Goal: Check status: Check status

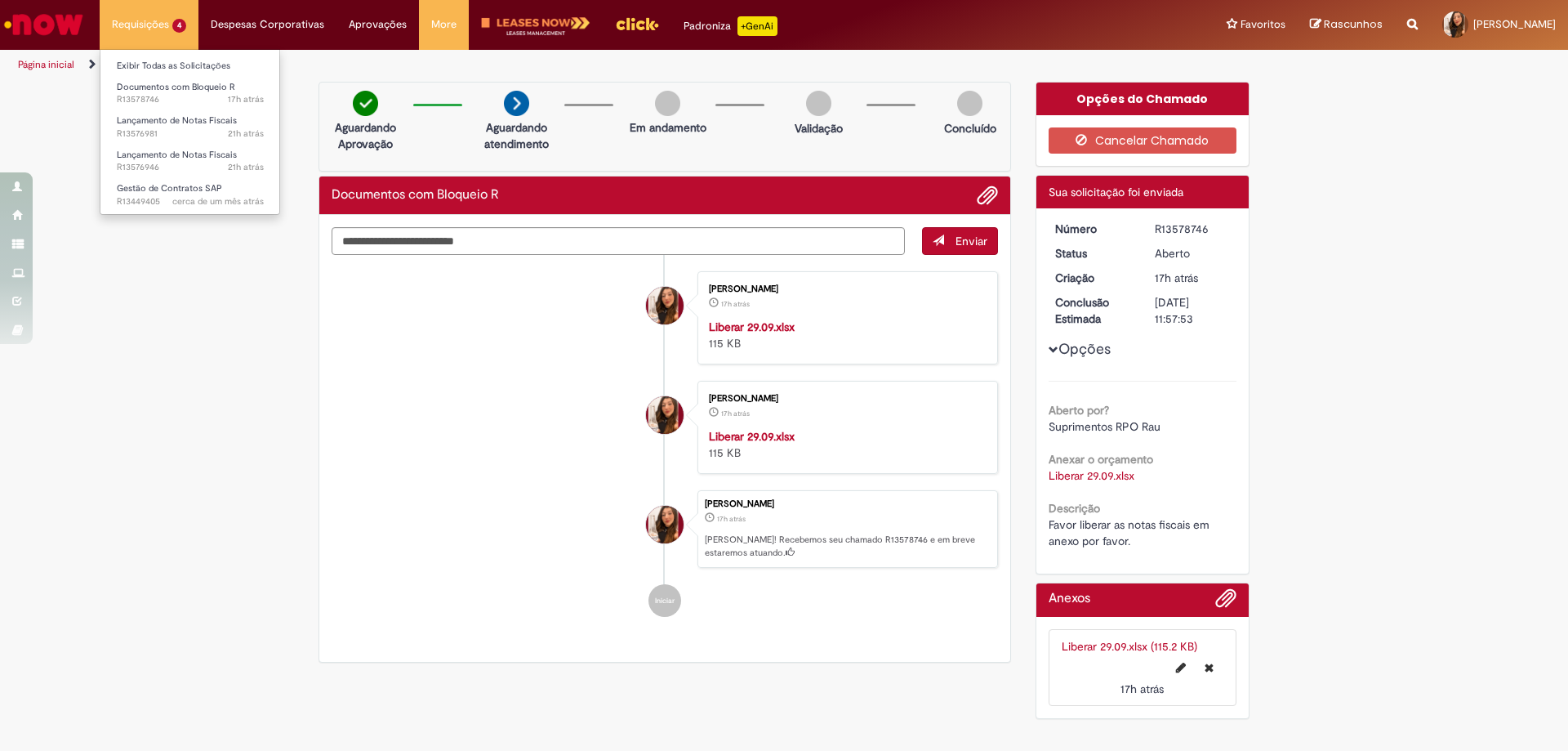
click at [151, 36] on li "Requisições 4 Exibir Todas as Solicitações Documentos com Bloqueio R 17h atrás …" at bounding box center [149, 24] width 99 height 49
click at [165, 23] on li "Requisições 4 Exibir Todas as Solicitações Documentos com Bloqueio R 17h atrás …" at bounding box center [149, 24] width 99 height 49
click at [174, 202] on span "cerca de um mês atrás" at bounding box center [218, 201] width 91 height 12
click at [141, 188] on span "Gestão de Contratos SAP" at bounding box center [169, 188] width 105 height 12
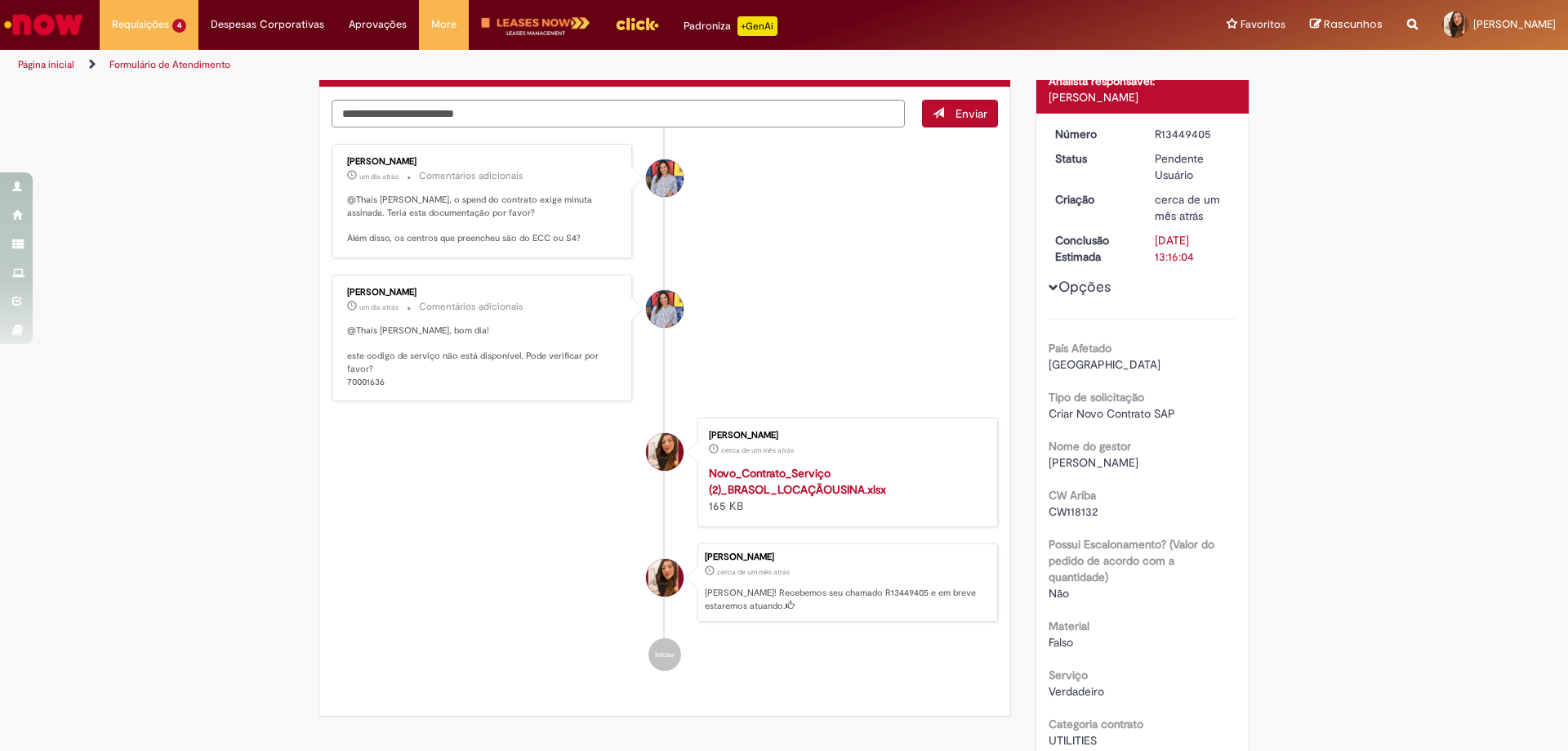
scroll to position [161, 0]
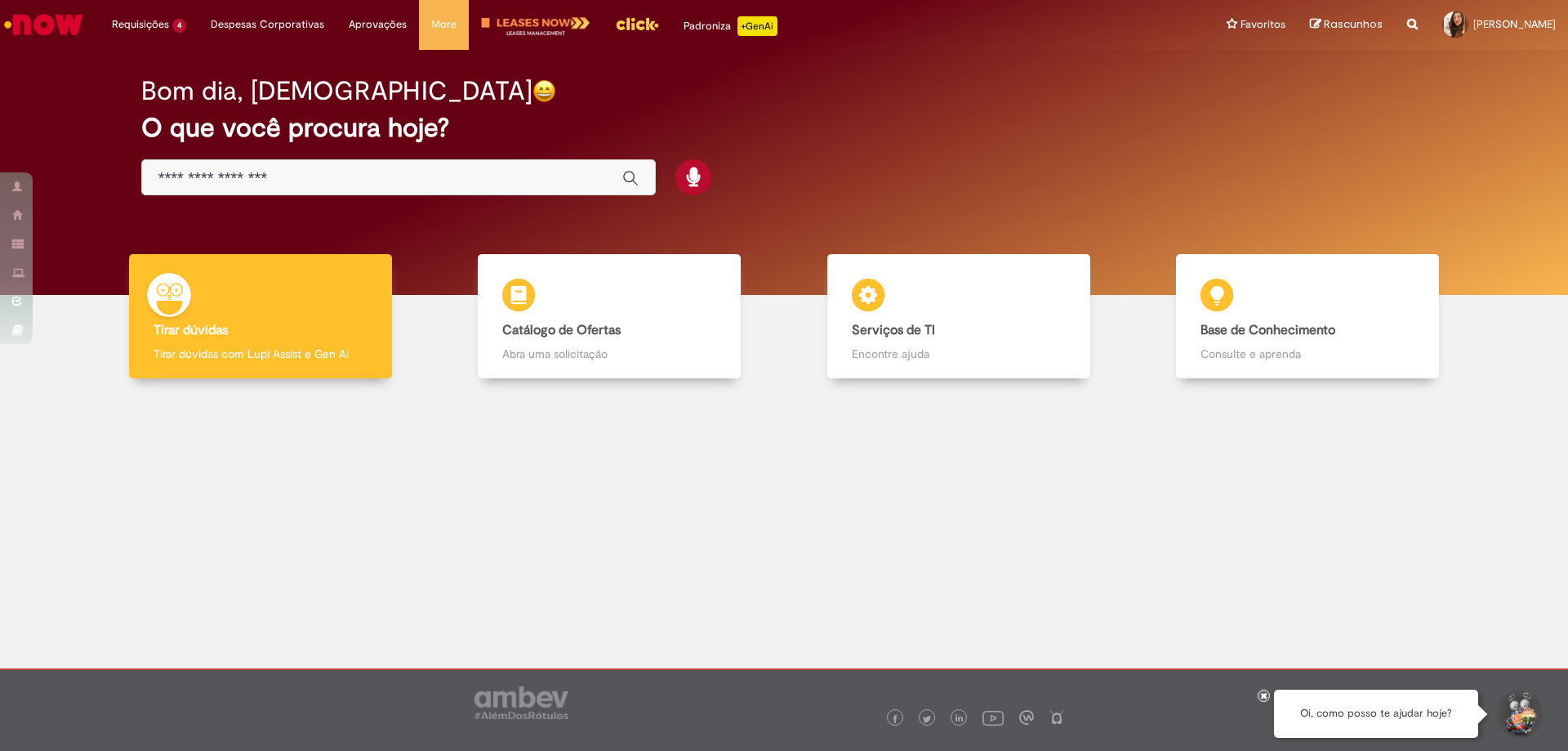
click at [380, 177] on input "Basta digitar aqui" at bounding box center [383, 179] width 448 height 19
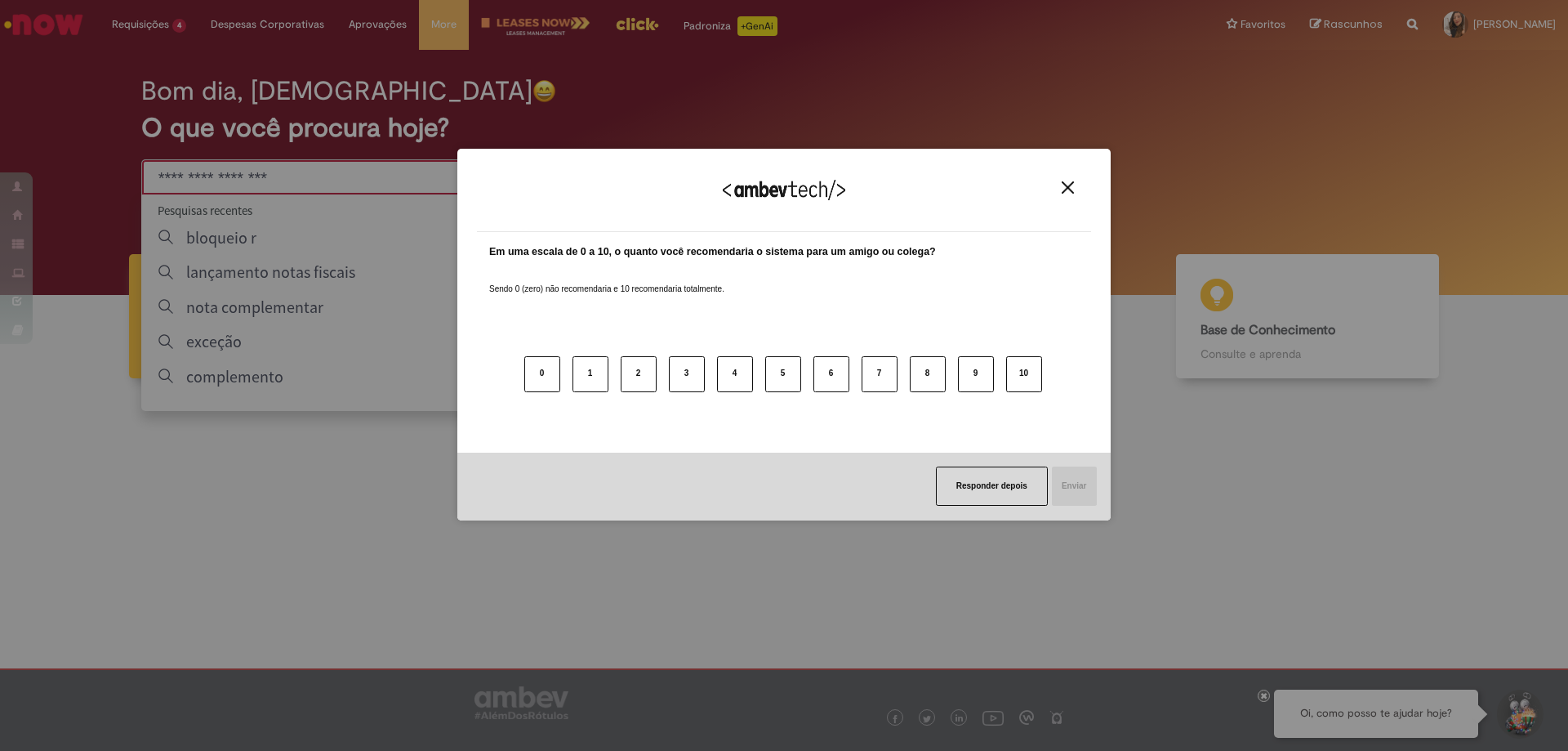
click at [1073, 185] on img "Close" at bounding box center [1068, 188] width 12 height 12
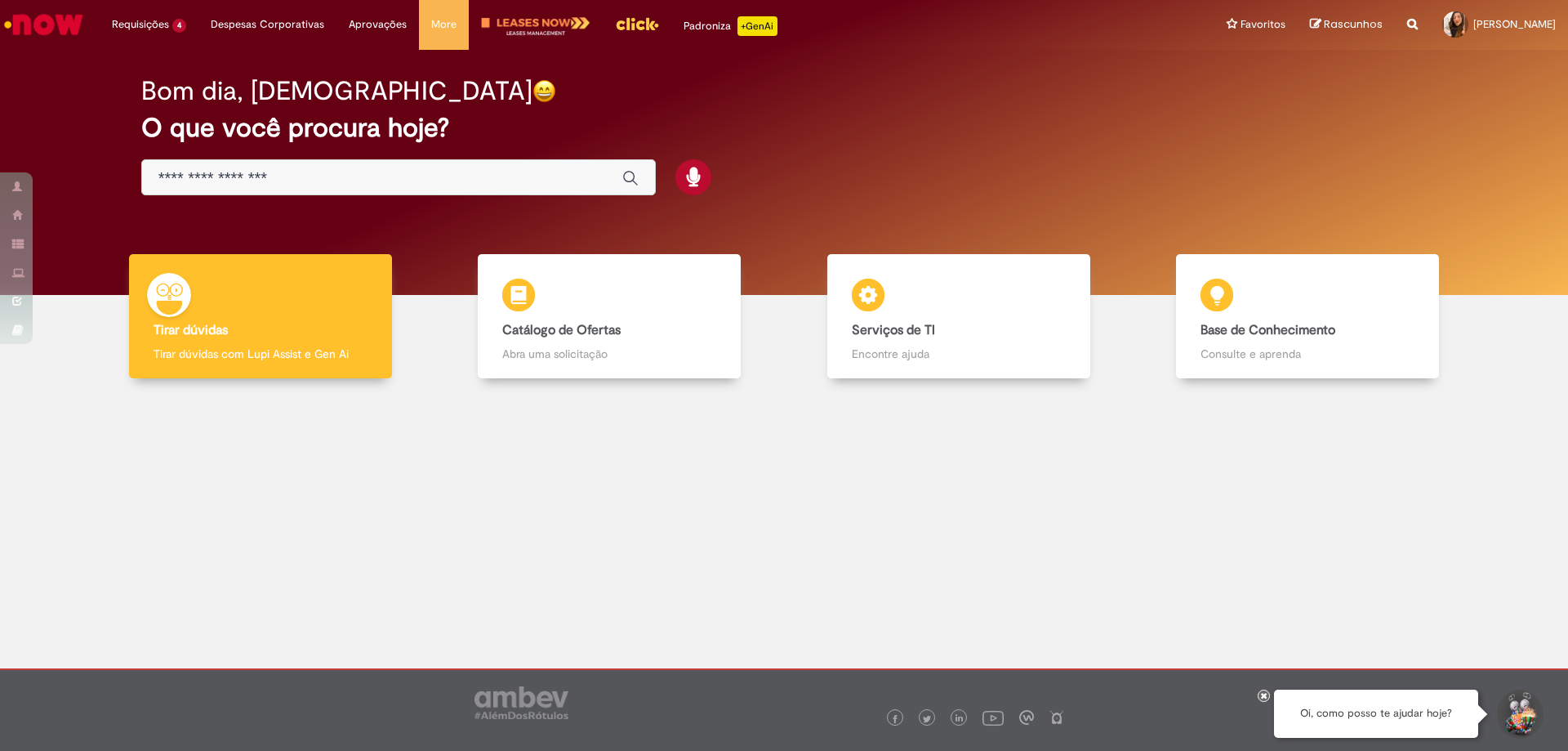
click at [454, 161] on div "Global" at bounding box center [398, 178] width 515 height 36
click at [443, 169] on input "Basta digitar aqui" at bounding box center [383, 179] width 448 height 19
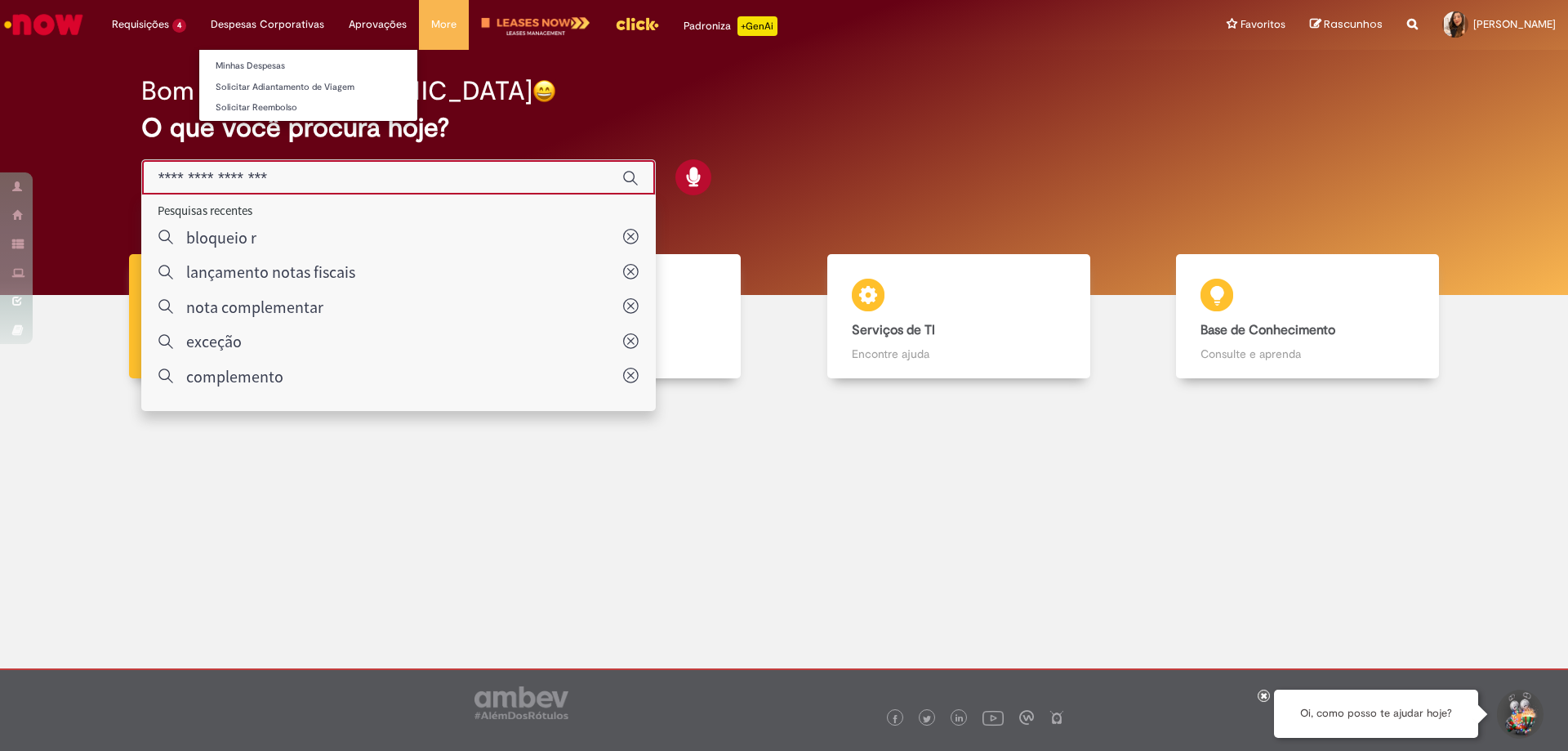
click at [274, 23] on li "Despesas Corporativas Minhas Despesas Solicitar Adiantamento de Viagem Solicita…" at bounding box center [267, 24] width 138 height 49
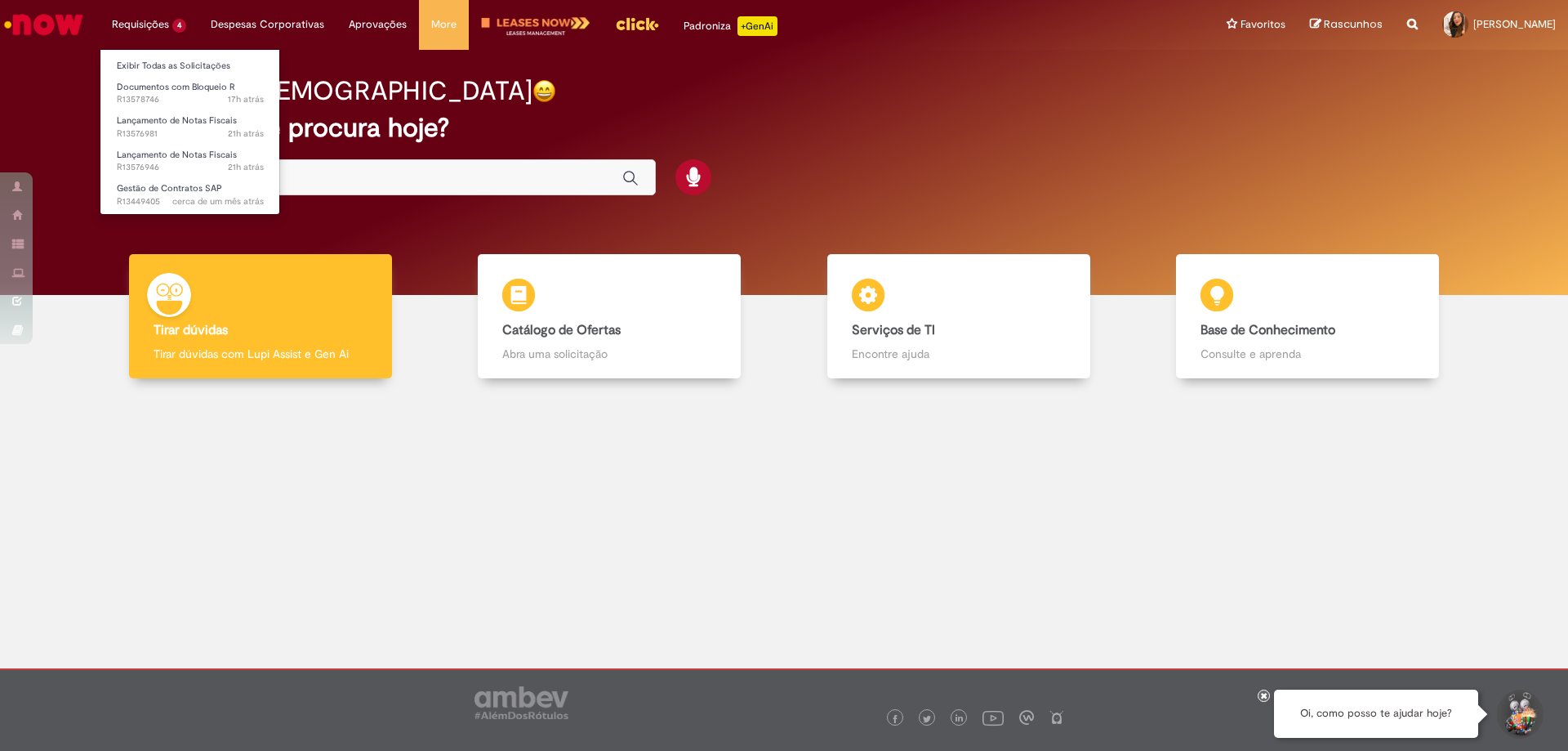
click at [174, 23] on li "Requisições 4 Exibir Todas as Solicitações Documentos com Bloqueio R 17h atrás …" at bounding box center [149, 24] width 99 height 49
click at [152, 14] on li "Requisições 4 Exibir Todas as Solicitações Documentos com Bloqueio R 17h atrás …" at bounding box center [149, 24] width 99 height 49
click at [185, 72] on link "Exibir Todas as Solicitações" at bounding box center [190, 66] width 180 height 18
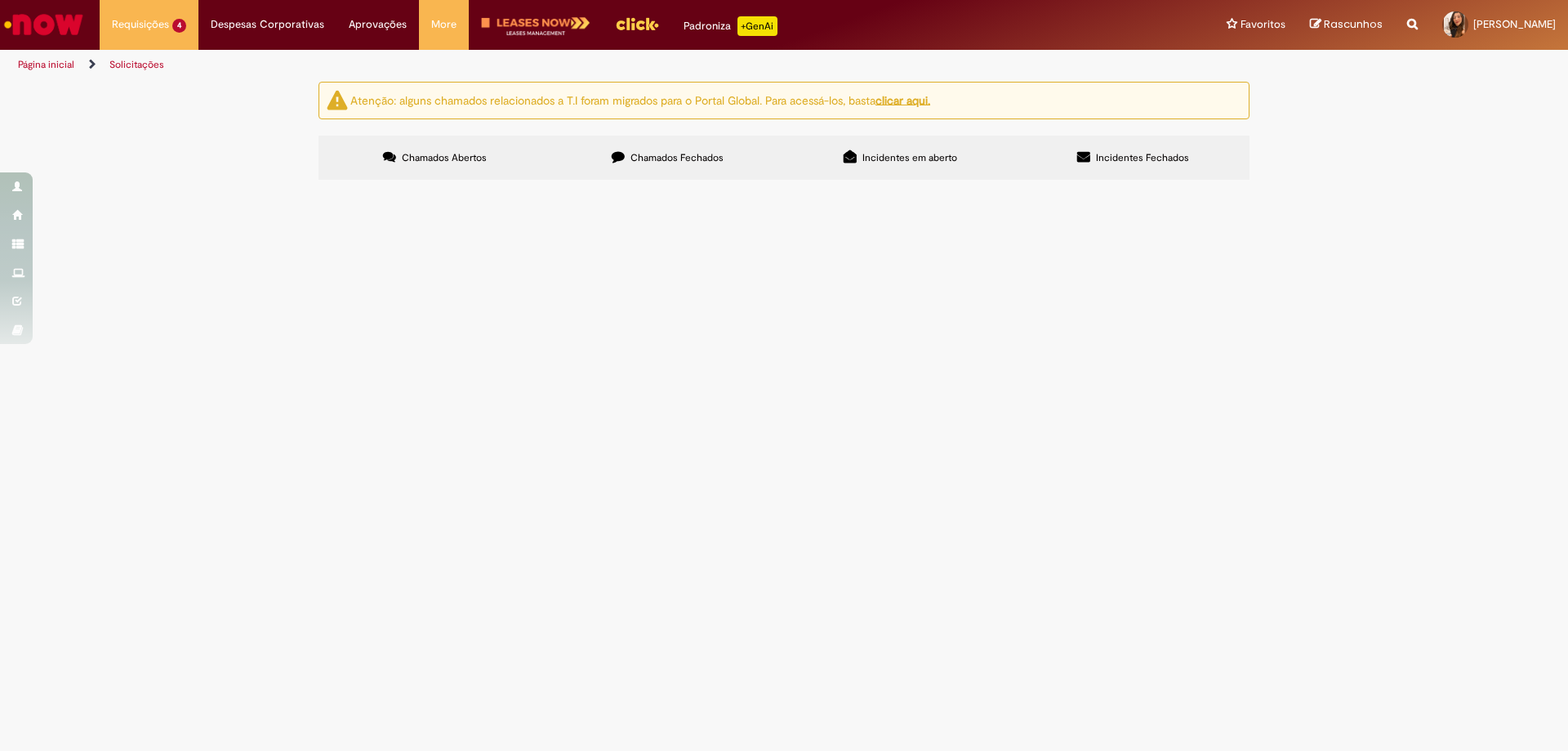
click at [703, 164] on label "Chamados Fechados" at bounding box center [667, 157] width 233 height 44
click at [0, 0] on span "Modificar Prazo Fornecedor Exclusivo PSS" at bounding box center [0, 0] width 0 height 0
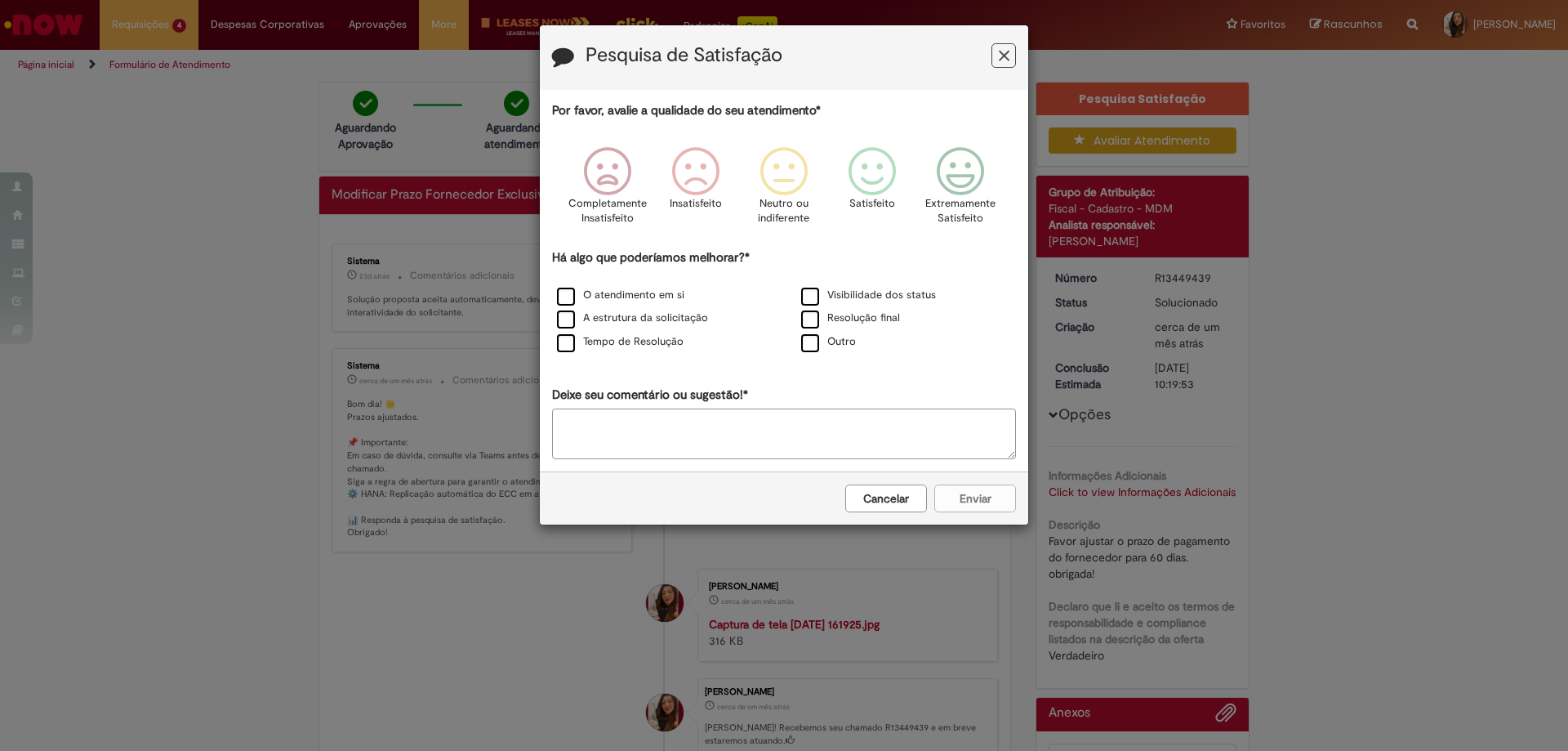
click at [1005, 52] on icon "Feedback" at bounding box center [1004, 56] width 10 height 17
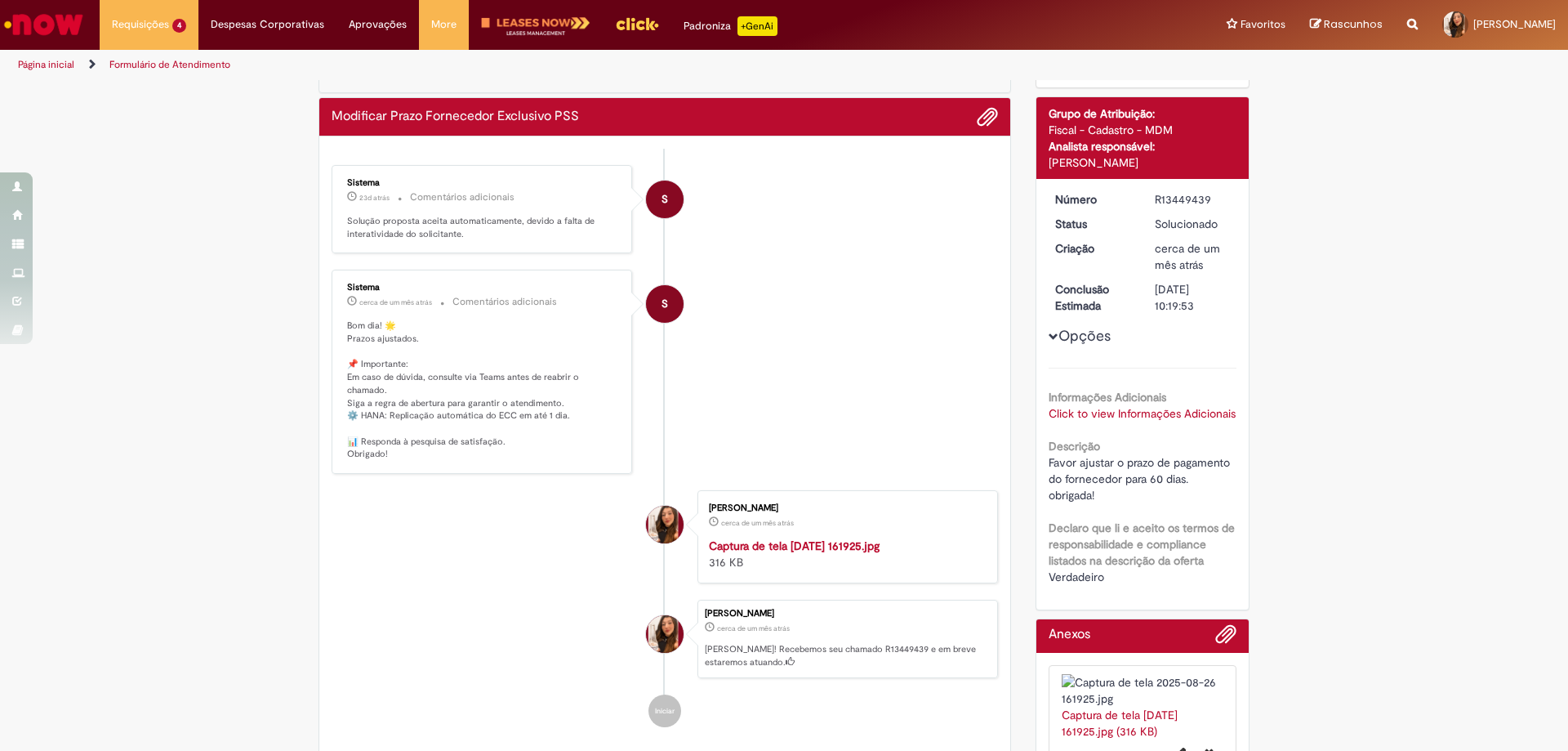
scroll to position [77, 0]
click at [883, 538] on img "Histórico de tíquete" at bounding box center [844, 538] width 272 height 0
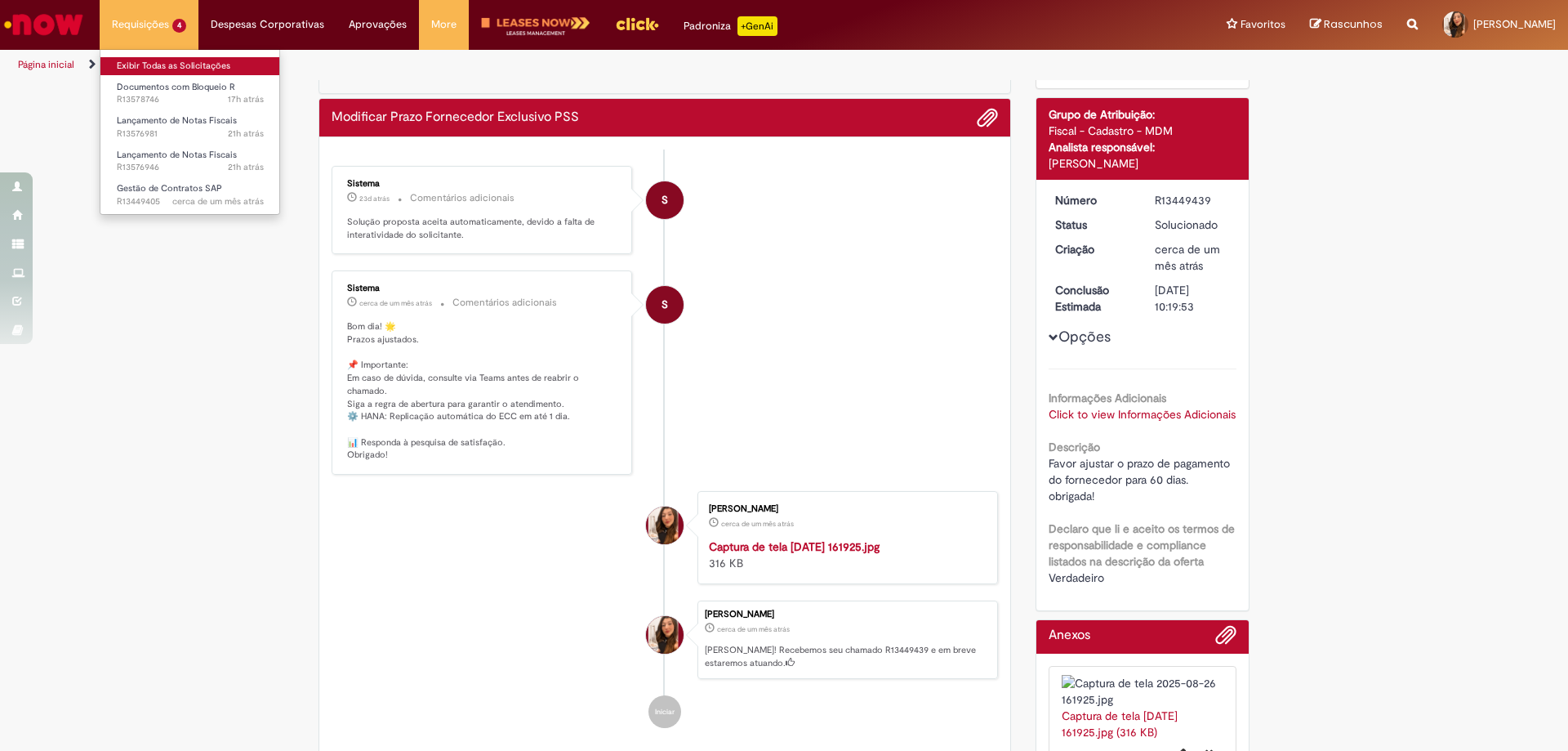
click at [202, 65] on link "Exibir Todas as Solicitações" at bounding box center [190, 66] width 180 height 18
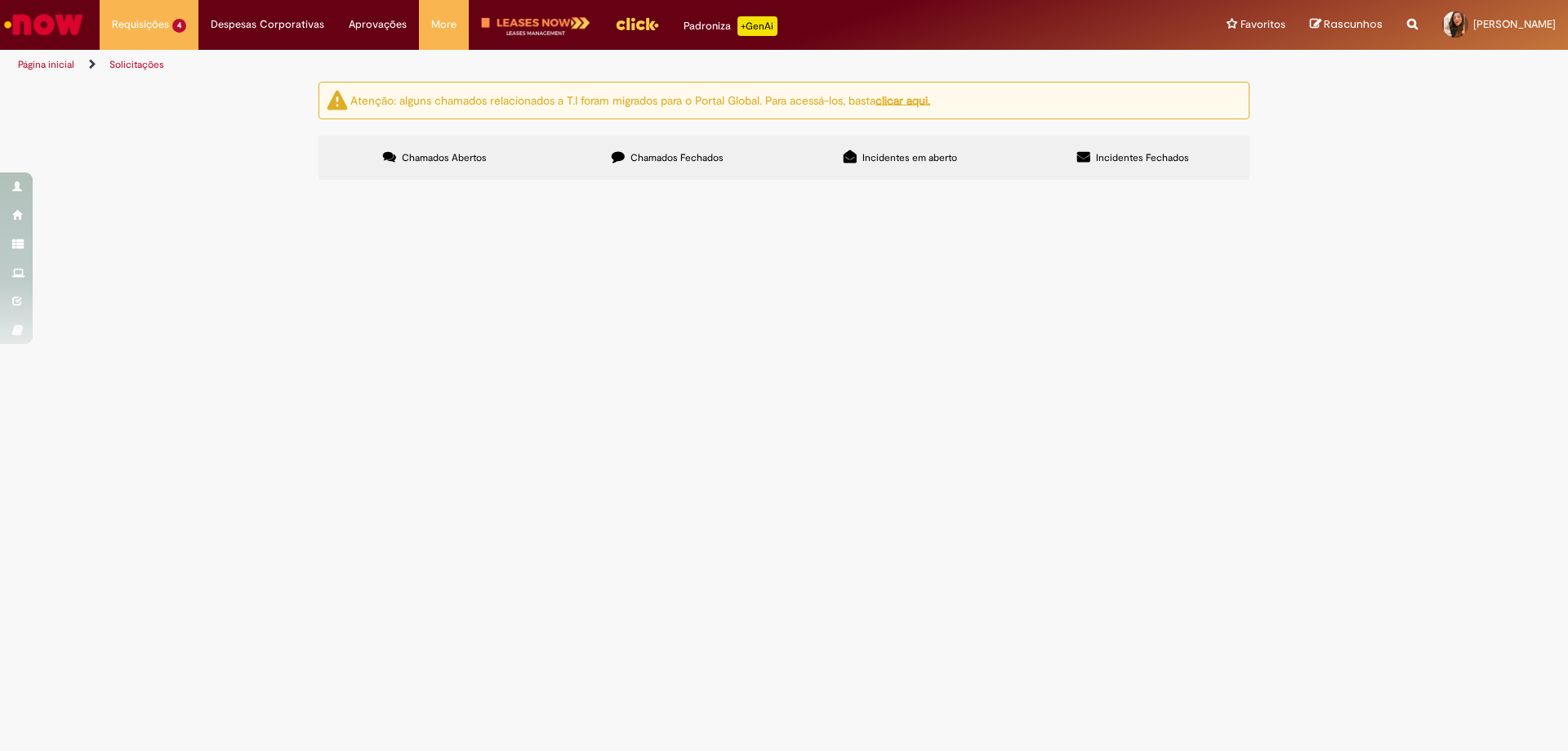
click at [639, 160] on span "Chamados Fechados" at bounding box center [677, 157] width 93 height 13
click at [0, 0] on span "Modificar Prazo Fornecedor Exclusivo PSS" at bounding box center [0, 0] width 0 height 0
click at [0, 0] on span "R13447303" at bounding box center [0, 0] width 0 height 0
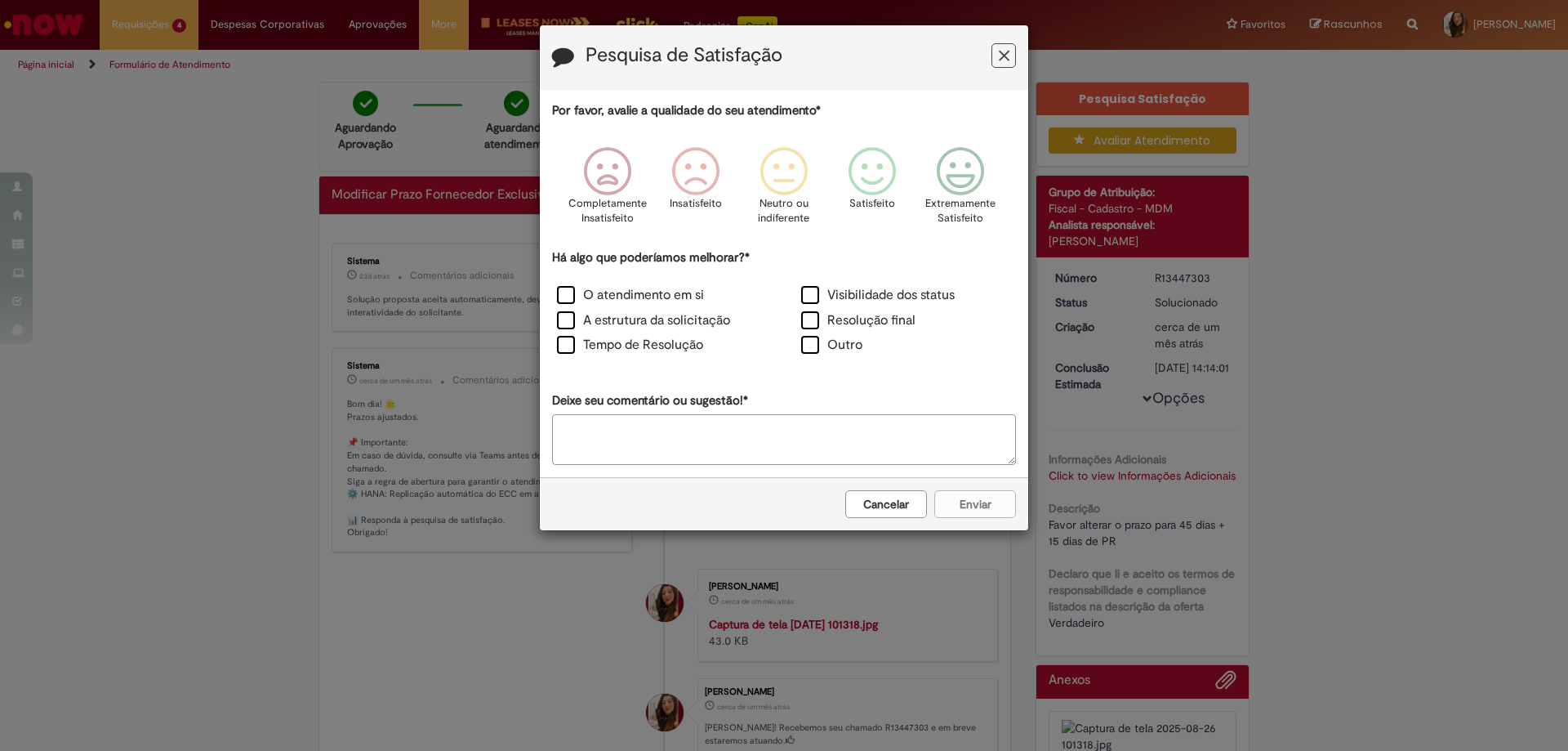
click at [1002, 55] on icon "Feedback" at bounding box center [1004, 56] width 10 height 17
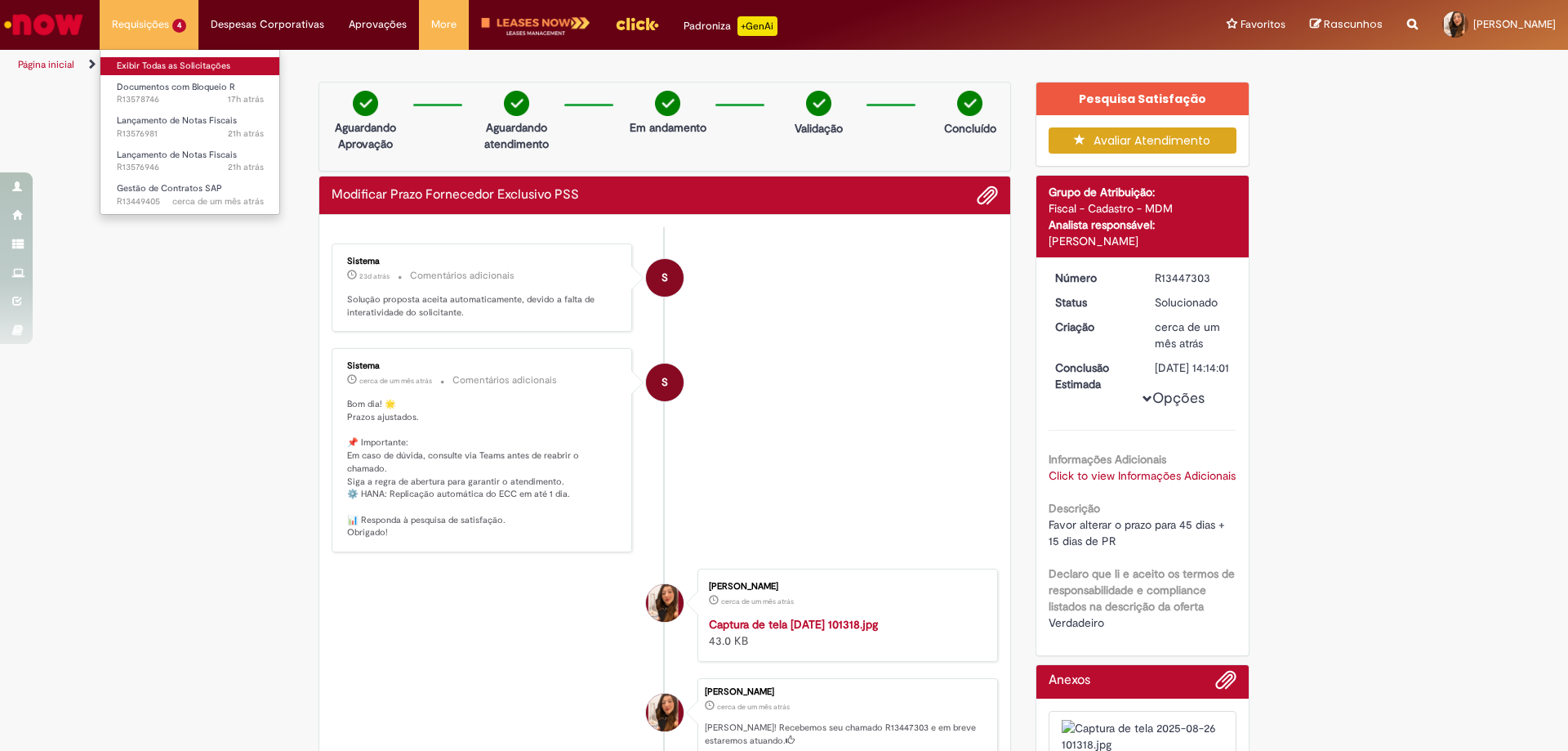
click at [177, 69] on link "Exibir Todas as Solicitações" at bounding box center [190, 66] width 180 height 18
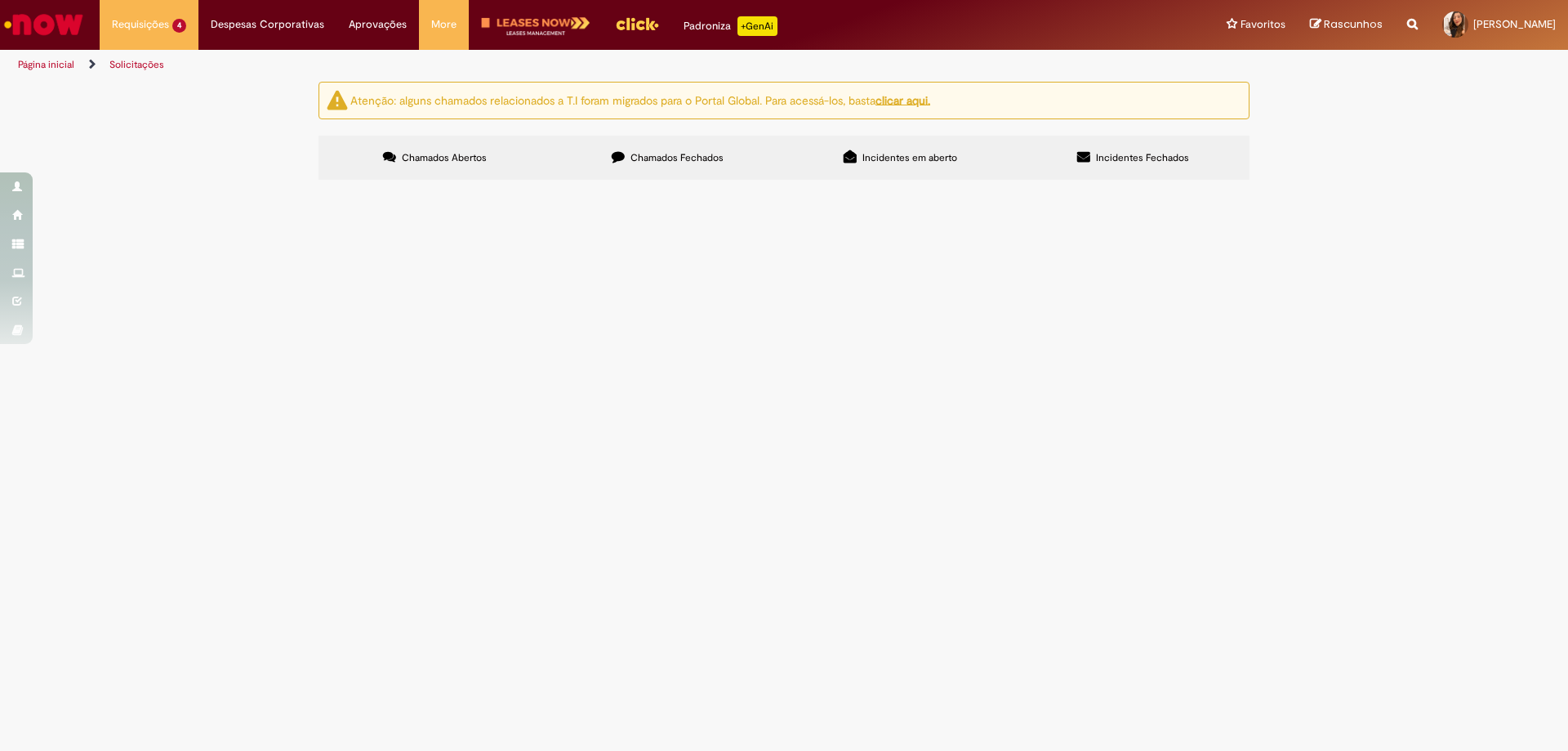
click at [666, 148] on label "Chamados Fechados" at bounding box center [667, 157] width 233 height 44
click at [0, 0] on span "R13449475" at bounding box center [0, 0] width 0 height 0
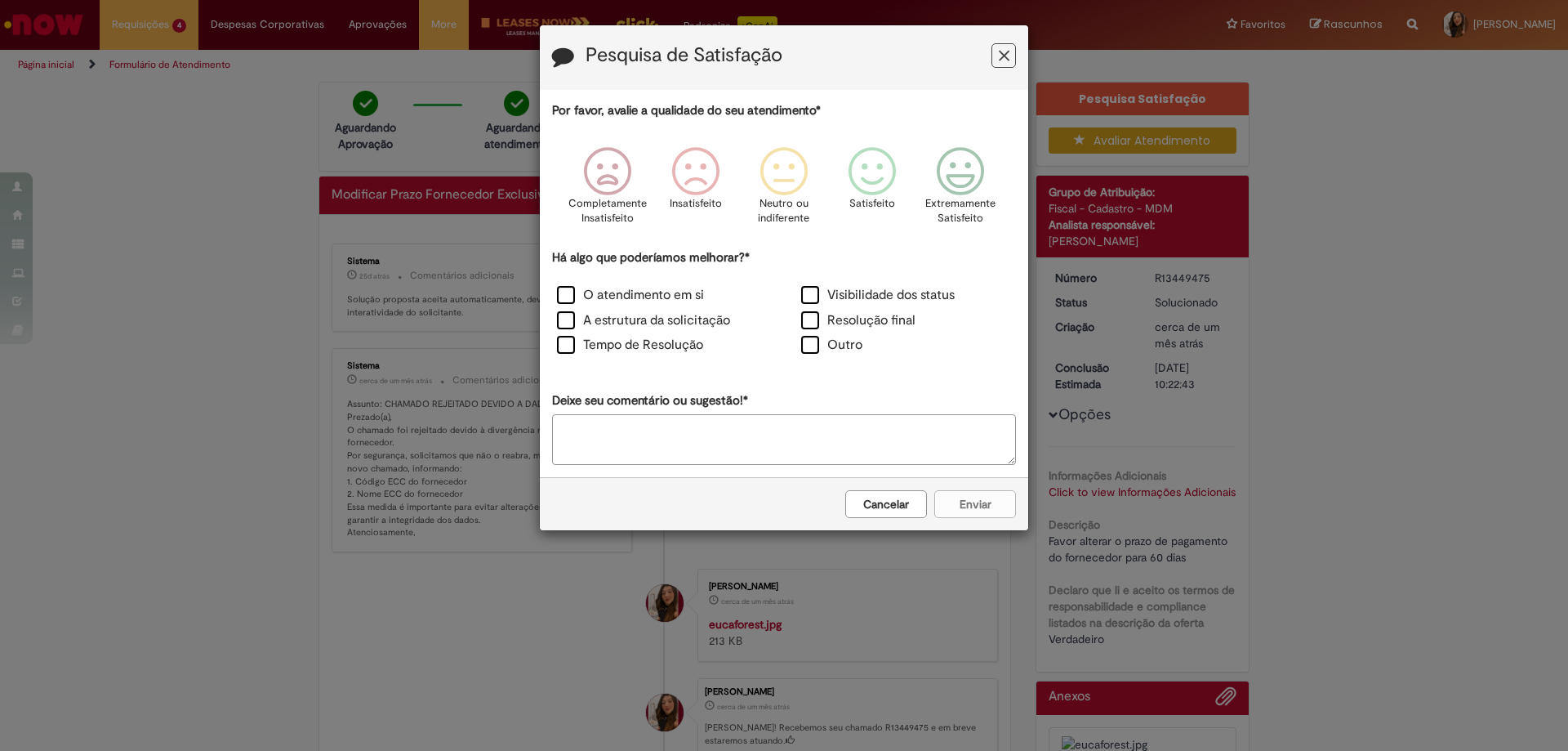
drag, startPoint x: 1005, startPoint y: 49, endPoint x: 1006, endPoint y: 92, distance: 43.0
click at [1006, 49] on icon "Feedback" at bounding box center [1004, 56] width 10 height 17
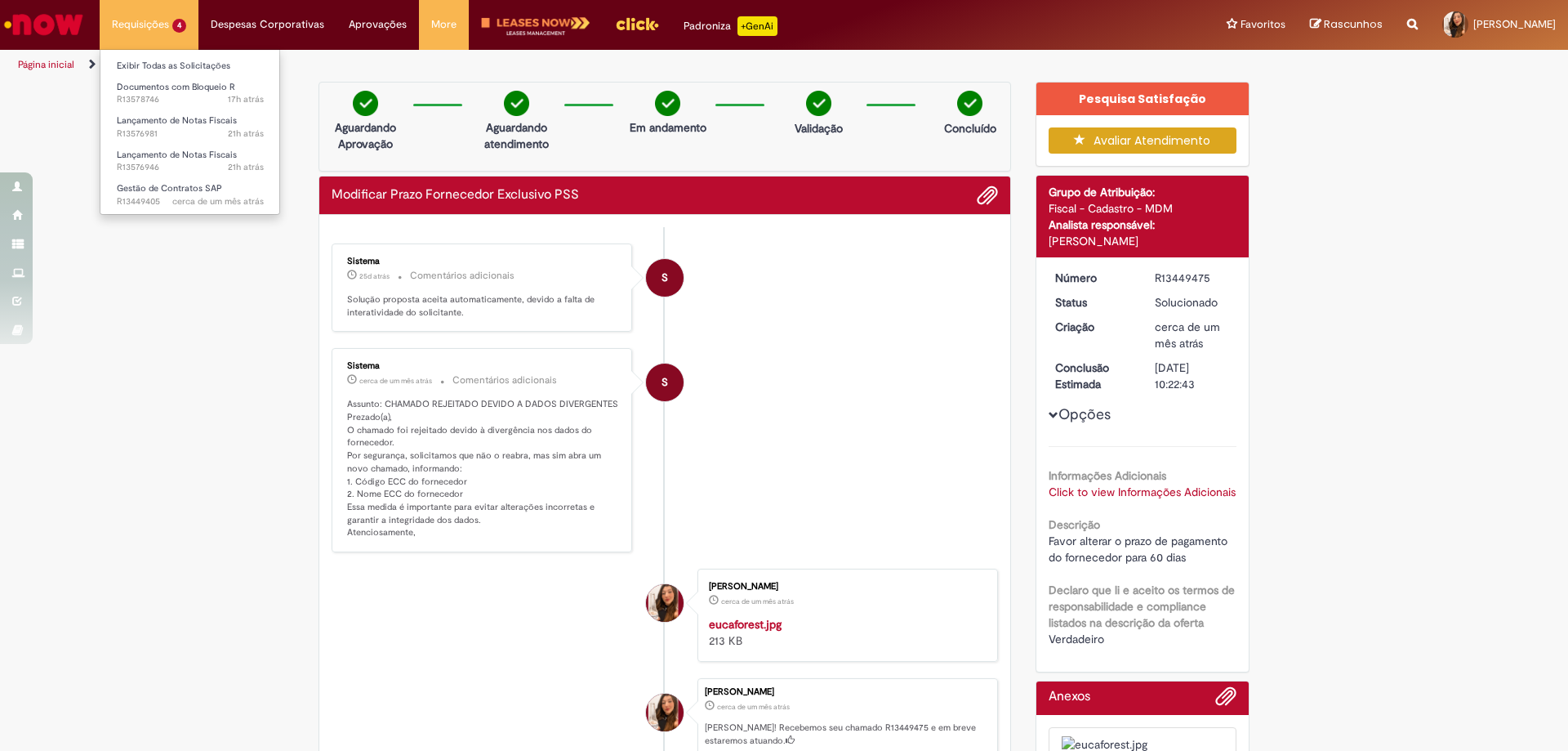
click at [131, 35] on li "Requisições 4 Exibir Todas as Solicitações Documentos com Bloqueio R 17h atrás …" at bounding box center [149, 24] width 99 height 49
click at [153, 63] on link "Exibir Todas as Solicitações" at bounding box center [190, 66] width 180 height 18
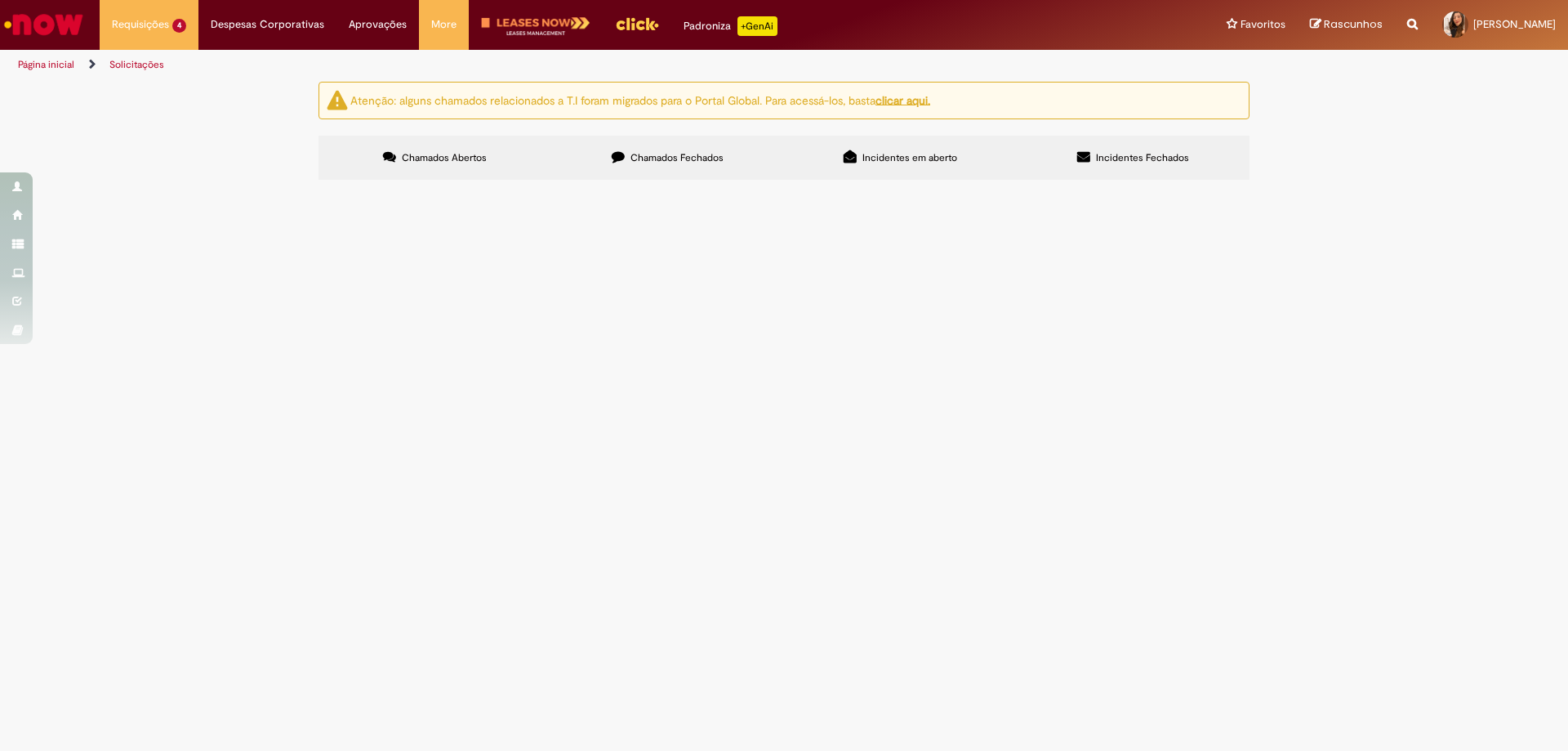
click at [688, 163] on span "Chamados Fechados" at bounding box center [677, 157] width 93 height 13
click at [0, 0] on span "R13449439" at bounding box center [0, 0] width 0 height 0
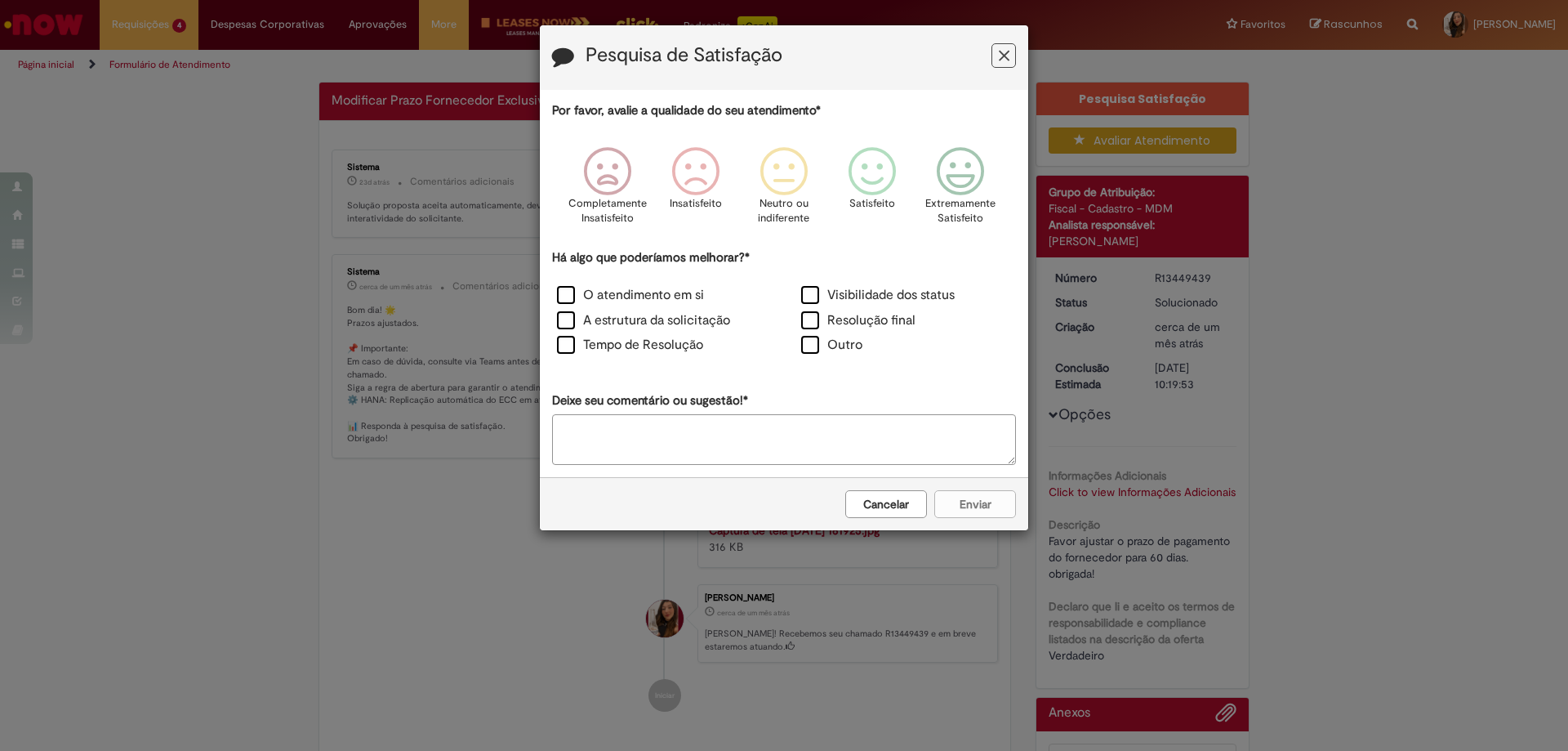
click at [894, 509] on button "Cancelar" at bounding box center [886, 504] width 82 height 28
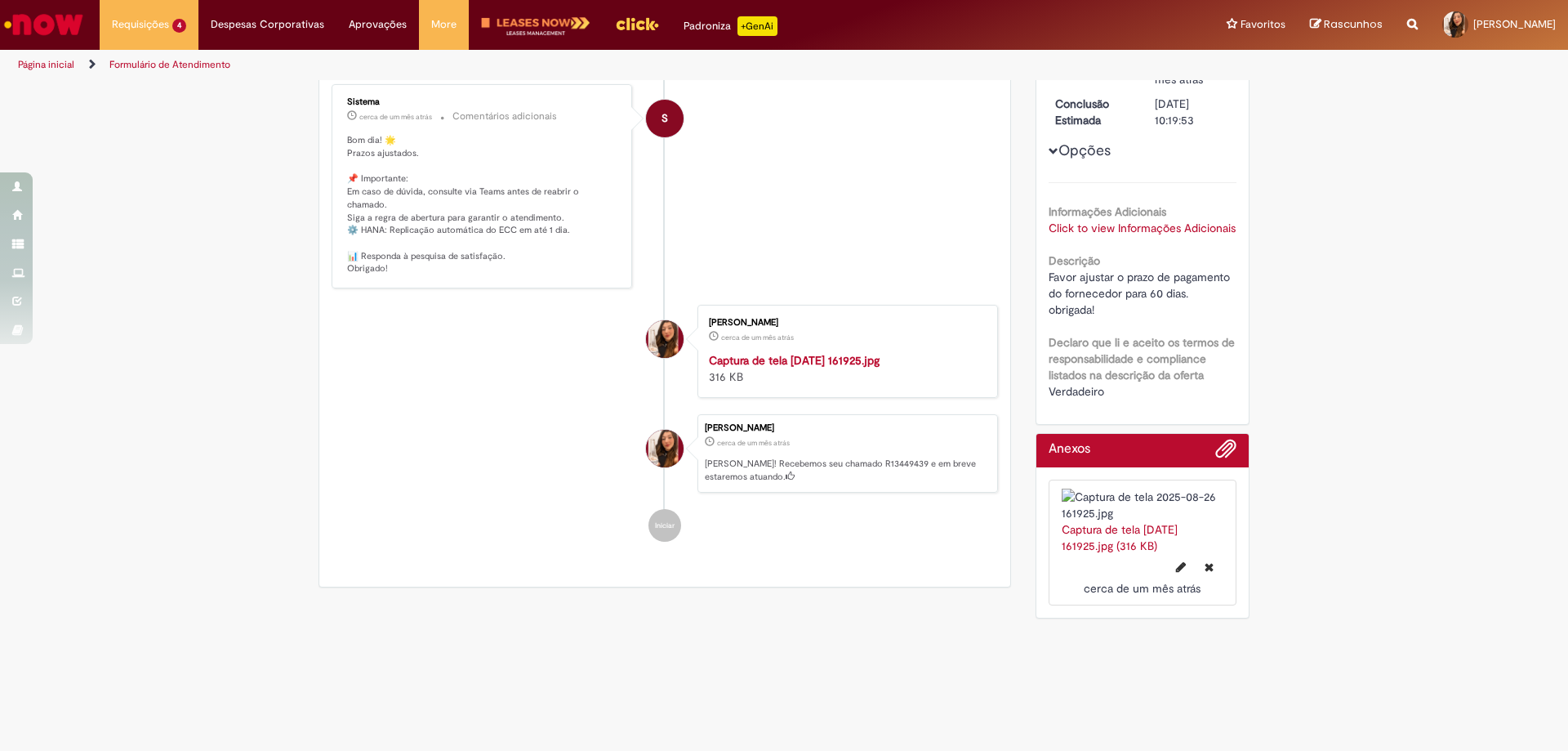
scroll to position [265, 0]
click at [863, 352] on img "Histórico de tíquete" at bounding box center [844, 352] width 272 height 0
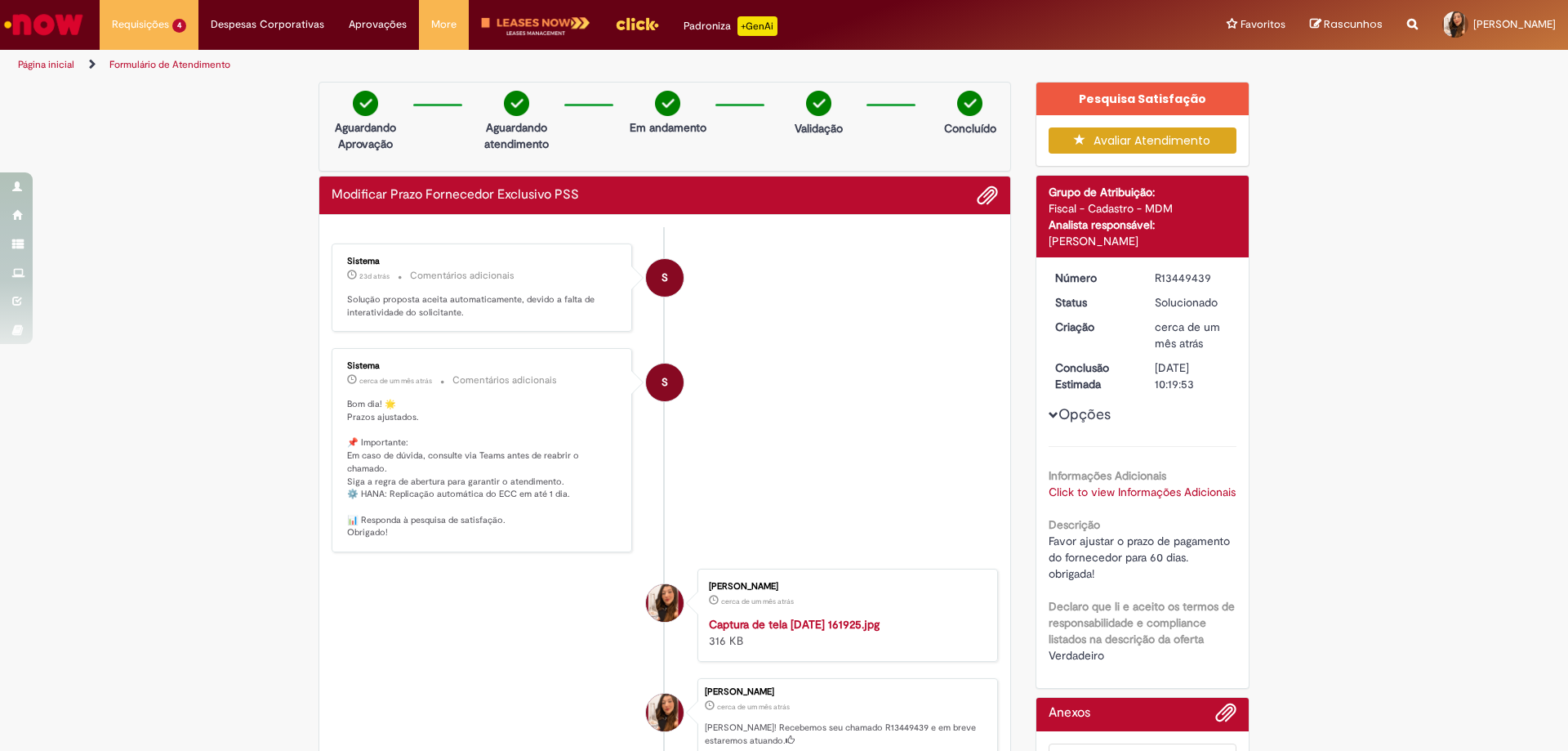
scroll to position [201, 0]
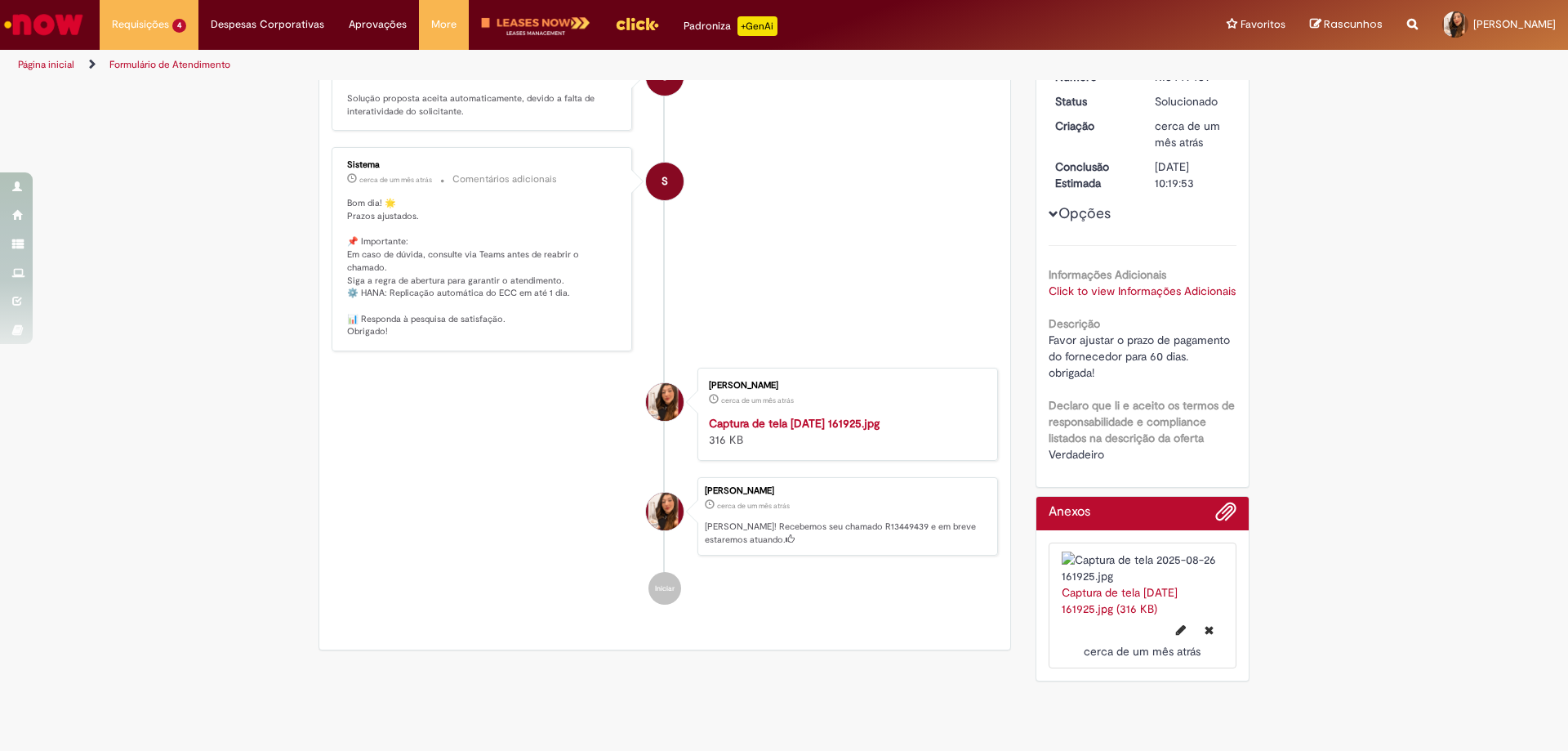
click at [1092, 299] on link "Click to view Informações Adicionais" at bounding box center [1143, 291] width 187 height 15
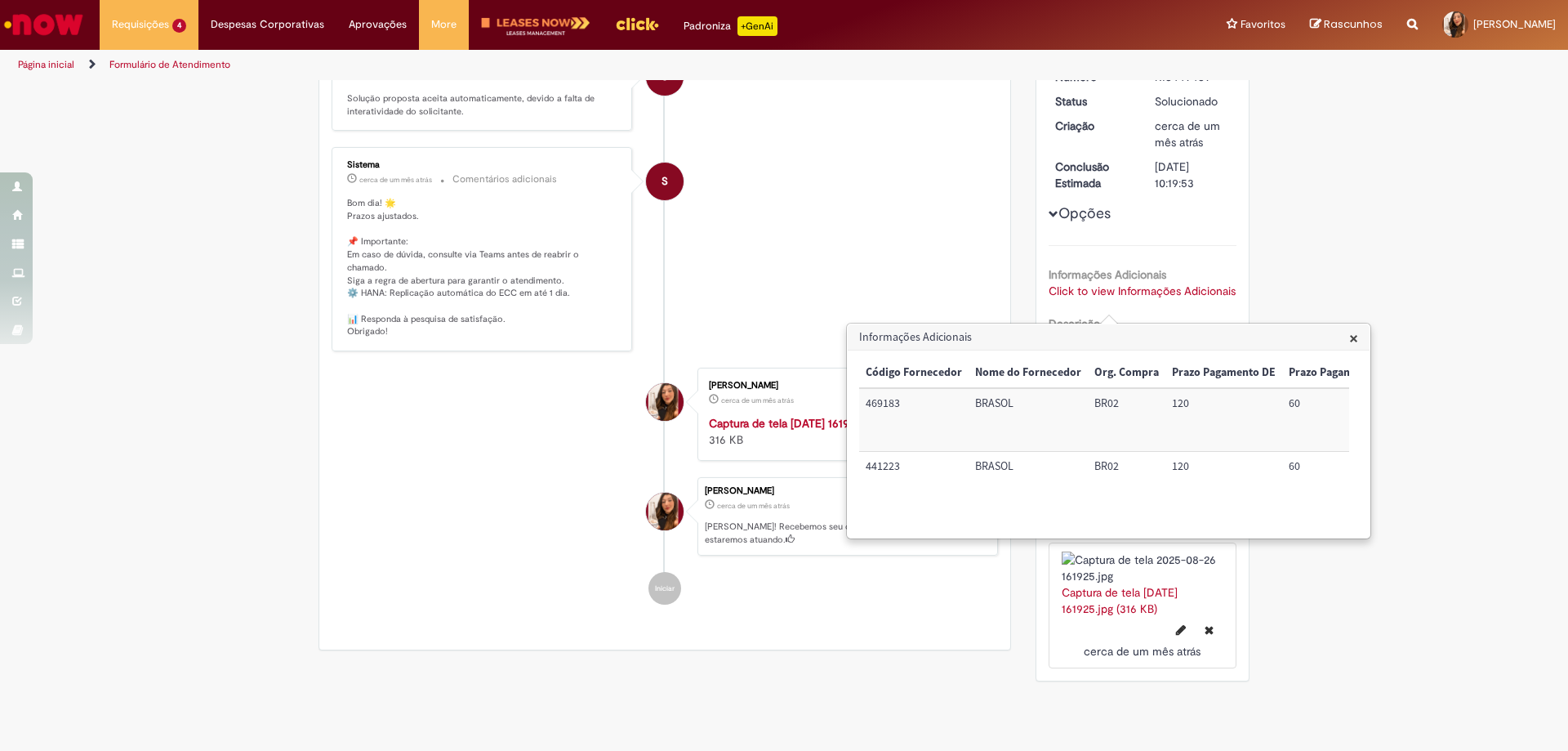
click at [1349, 341] on span "×" at bounding box center [1354, 338] width 9 height 22
